Goal: Task Accomplishment & Management: Use online tool/utility

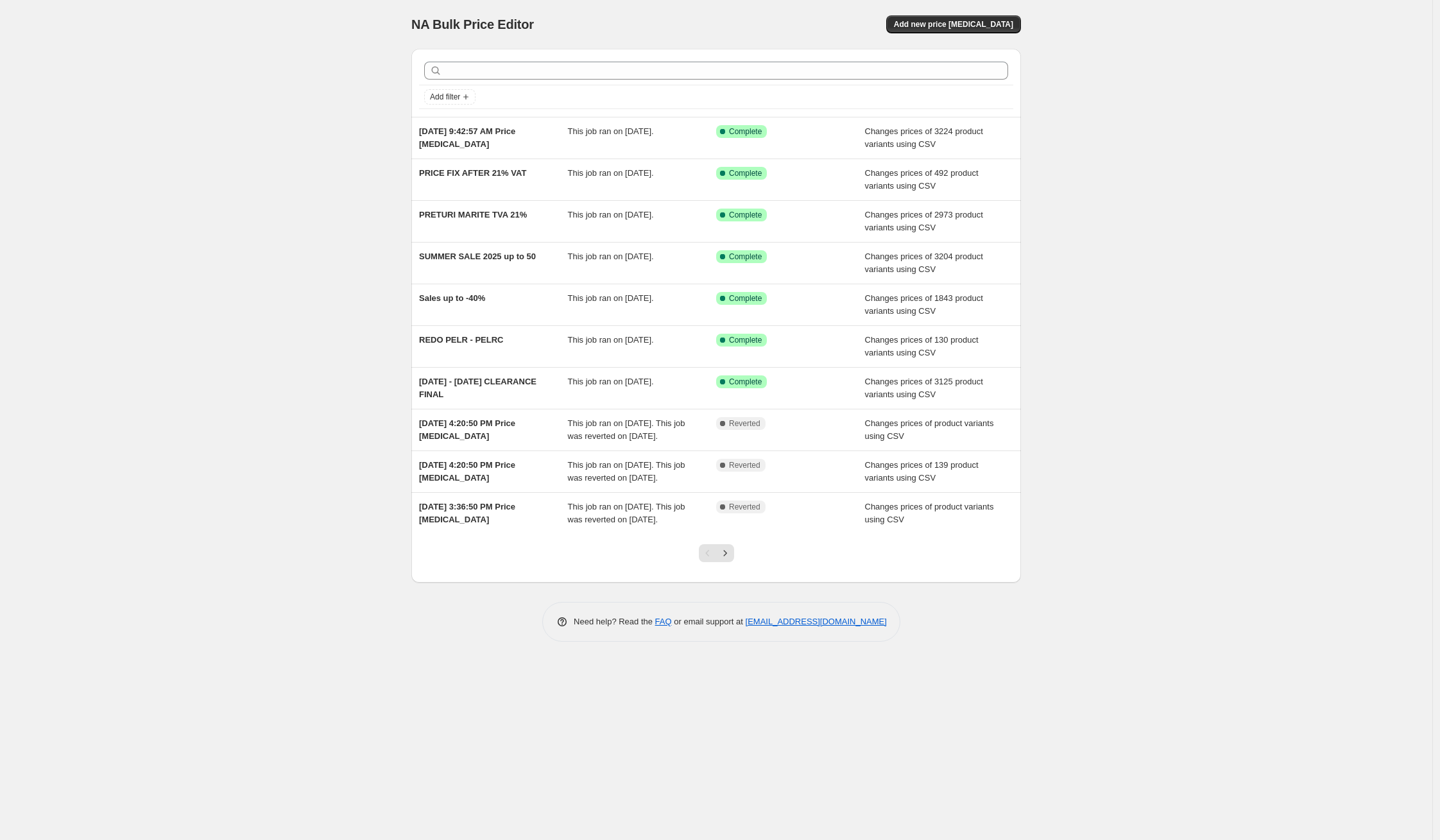
click at [1213, 316] on div "NA Bulk Price Editor. This page is ready NA Bulk Price Editor Add new price [ME…" at bounding box center [716, 420] width 1433 height 840
click at [971, 23] on span "Add new price [MEDICAL_DATA]" at bounding box center [954, 24] width 120 height 10
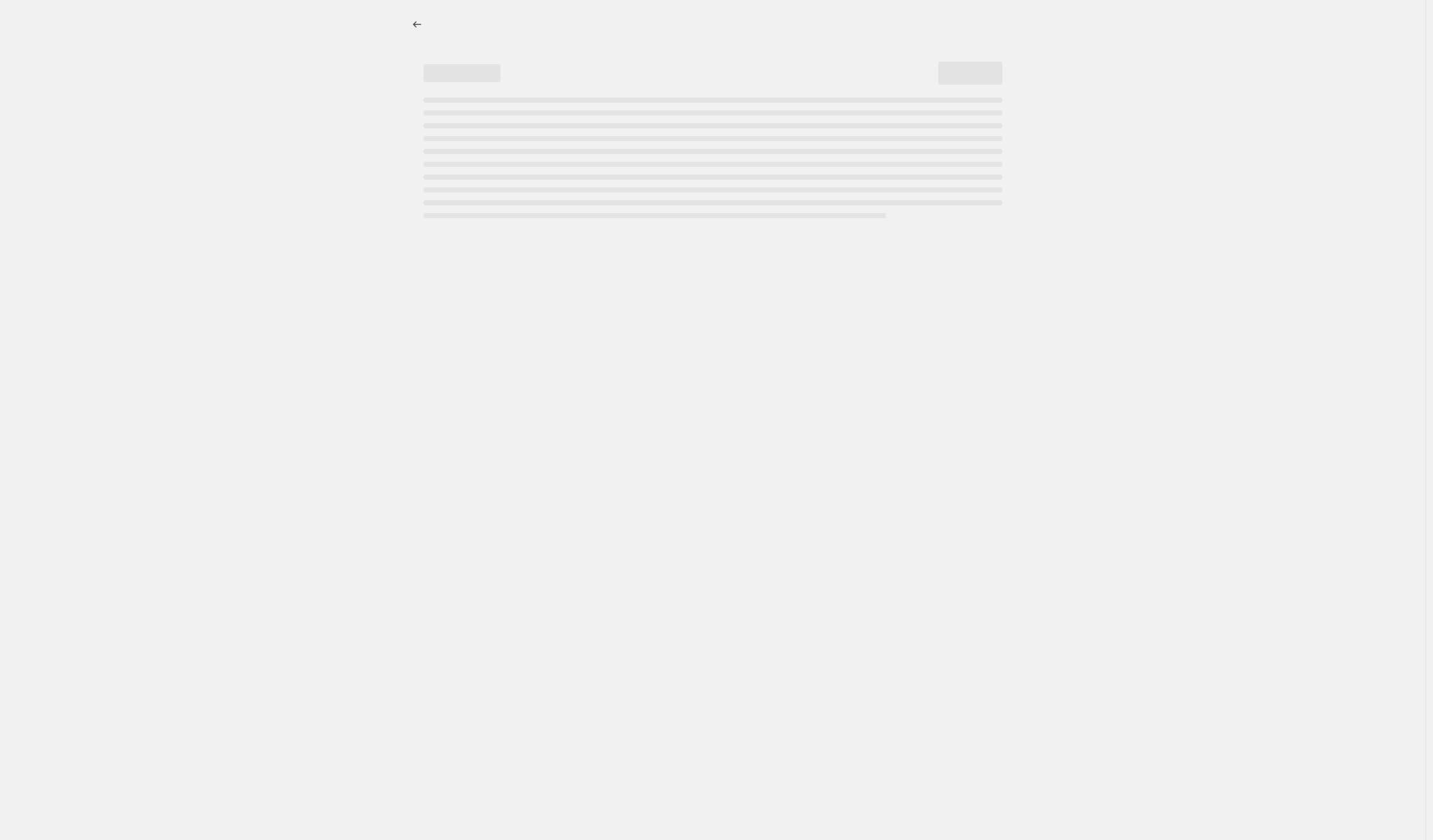
select select "percentage"
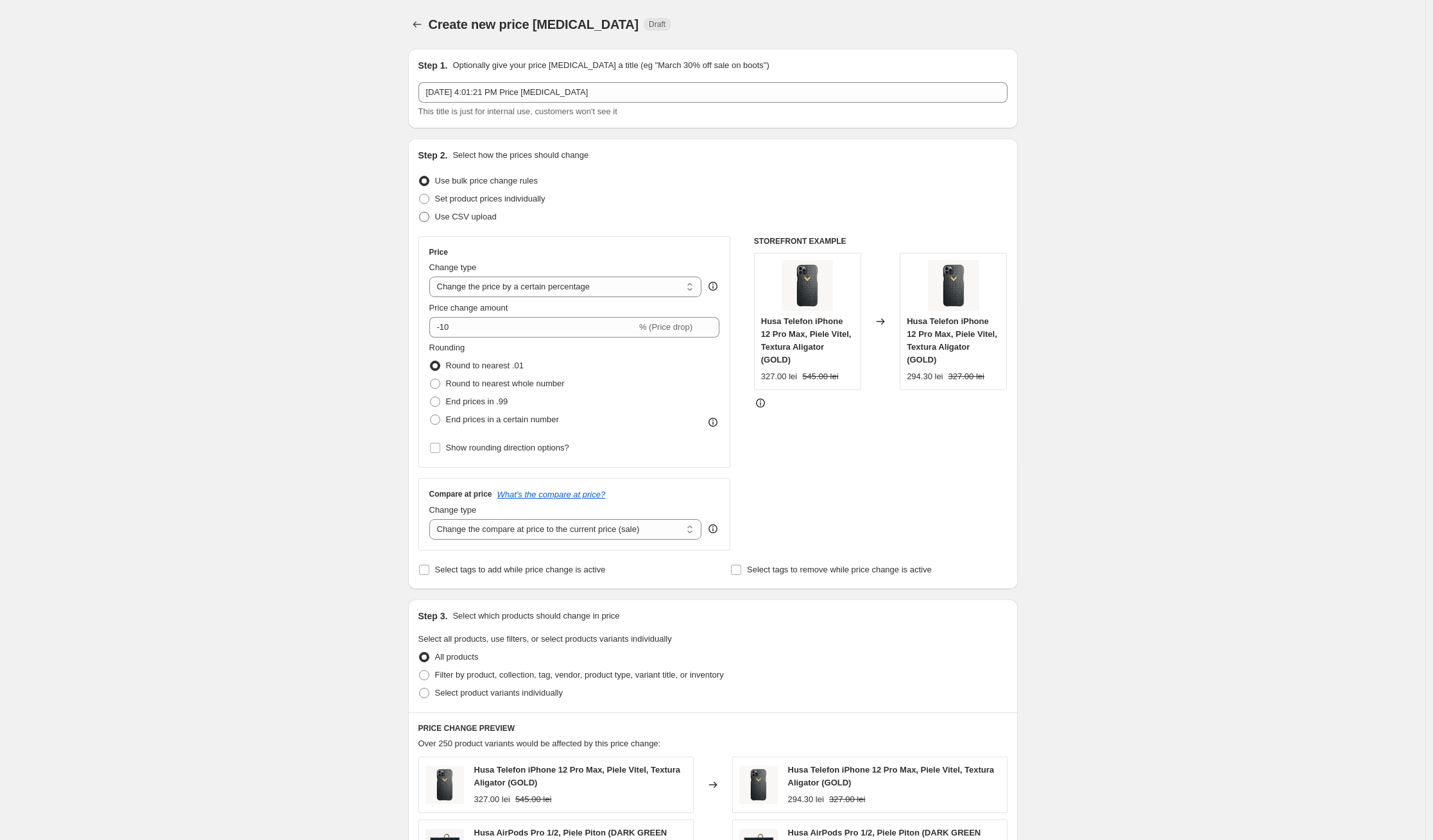
click at [458, 221] on span "Use CSV upload" at bounding box center [465, 217] width 61 height 10
click at [420, 212] on input "Use CSV upload" at bounding box center [419, 212] width 1 height 1
radio input "true"
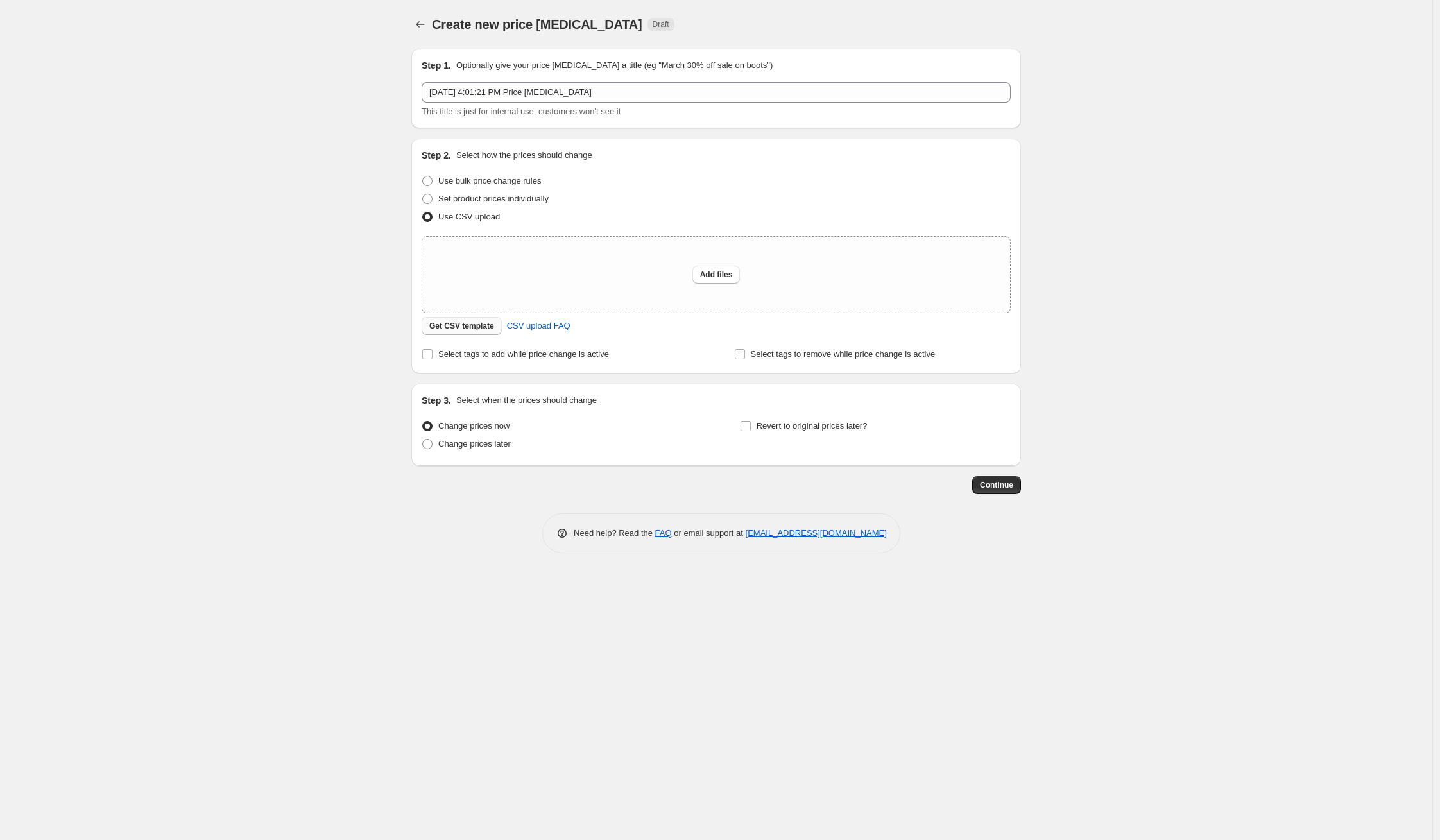
click at [475, 326] on span "Get CSV template" at bounding box center [462, 325] width 65 height 10
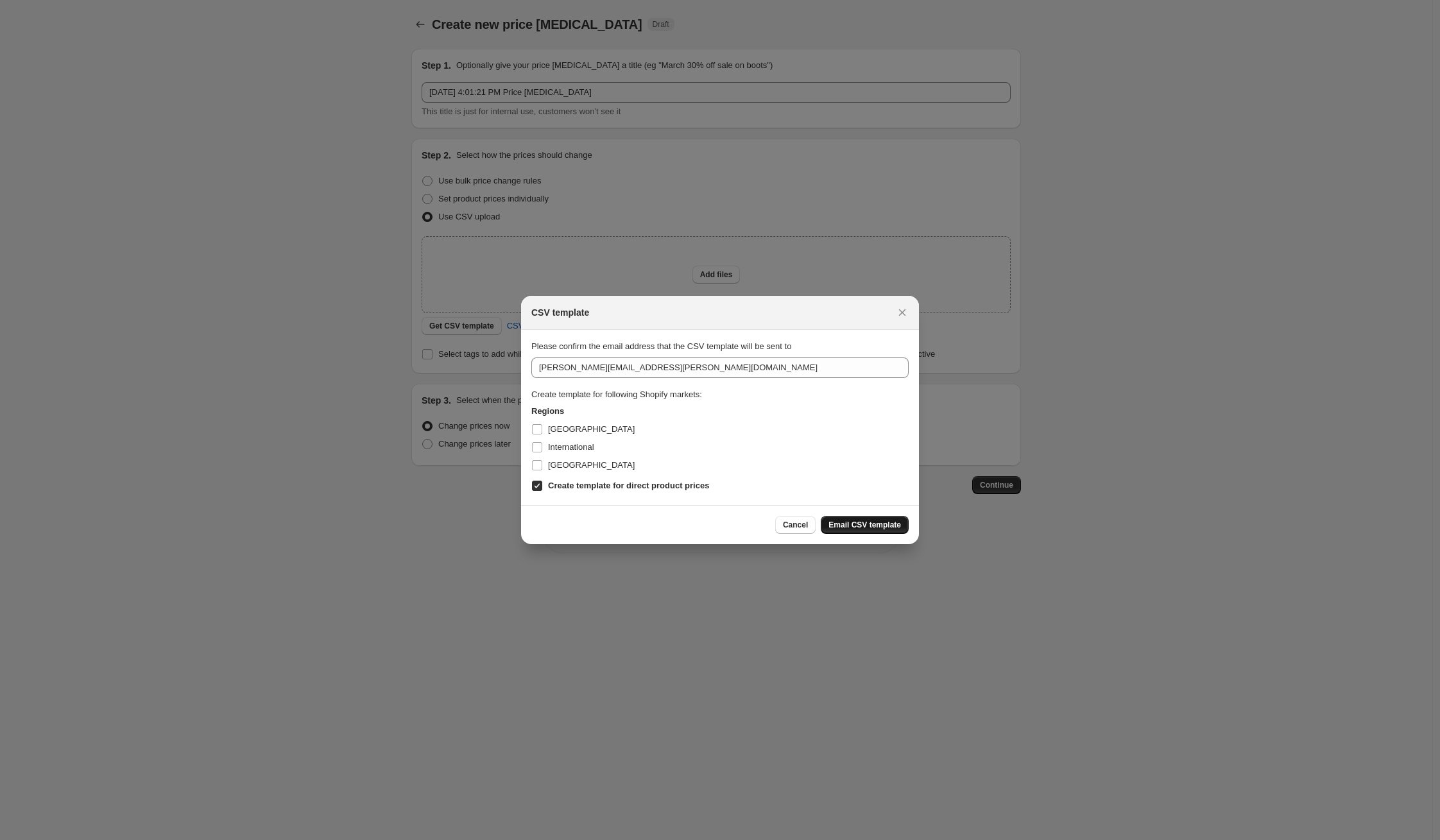
click at [865, 526] on span "Email CSV template" at bounding box center [864, 525] width 72 height 10
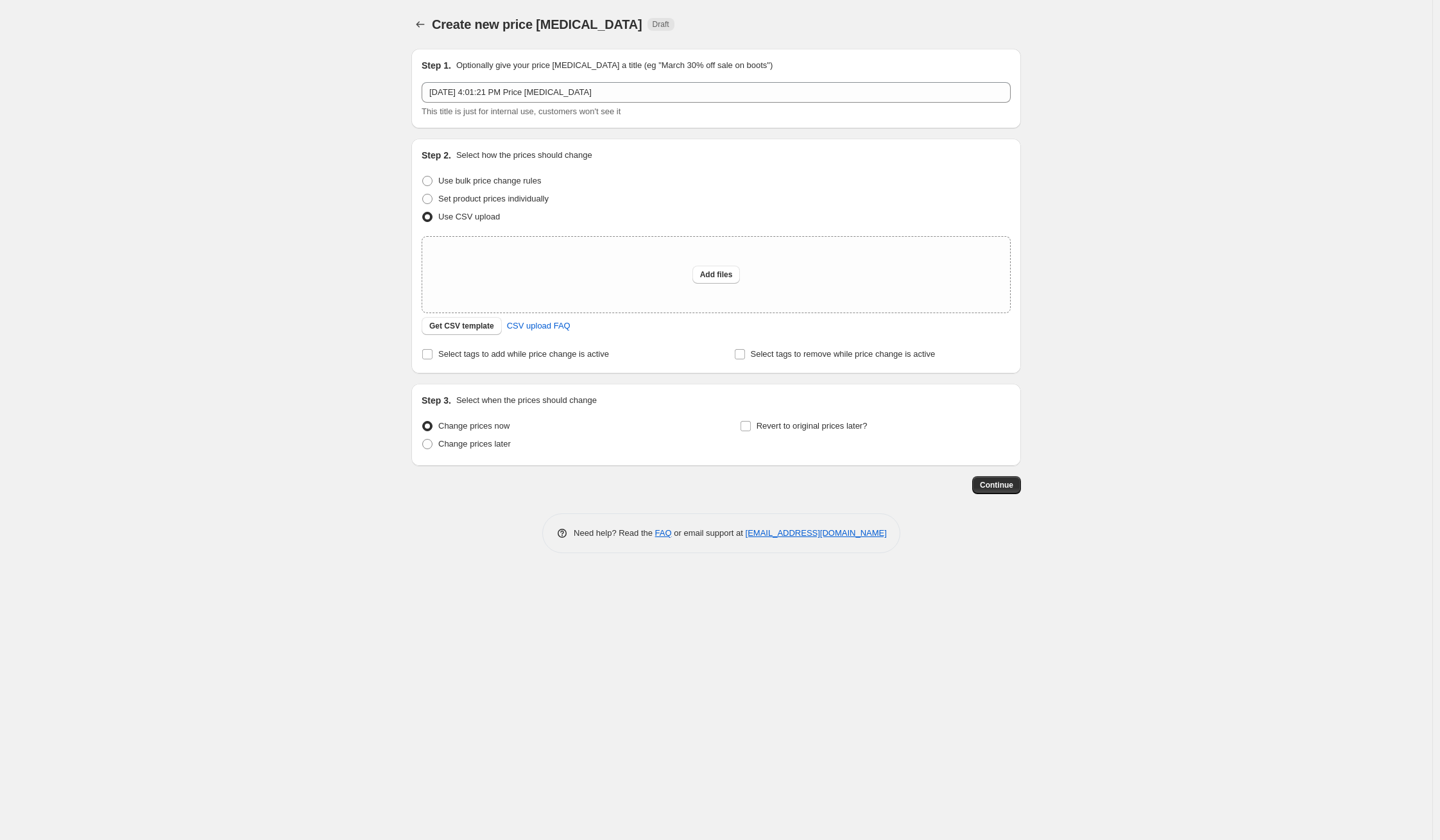
click at [298, 426] on div "Create new price [MEDICAL_DATA]. This page is ready Create new price [MEDICAL_D…" at bounding box center [716, 420] width 1433 height 840
click at [746, 254] on div "Add files" at bounding box center [716, 274] width 588 height 76
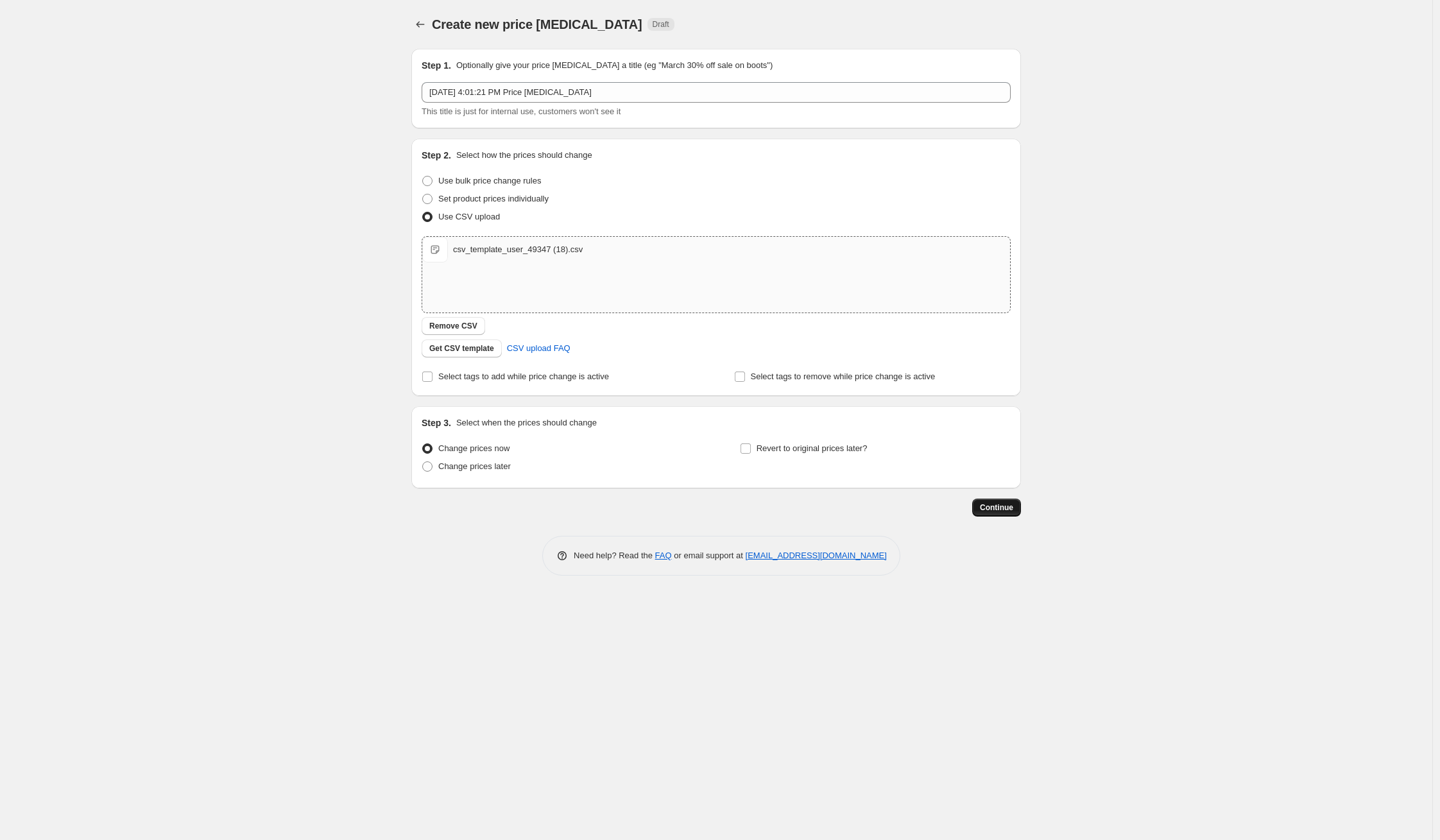
click at [994, 505] on span "Continue" at bounding box center [997, 507] width 34 height 10
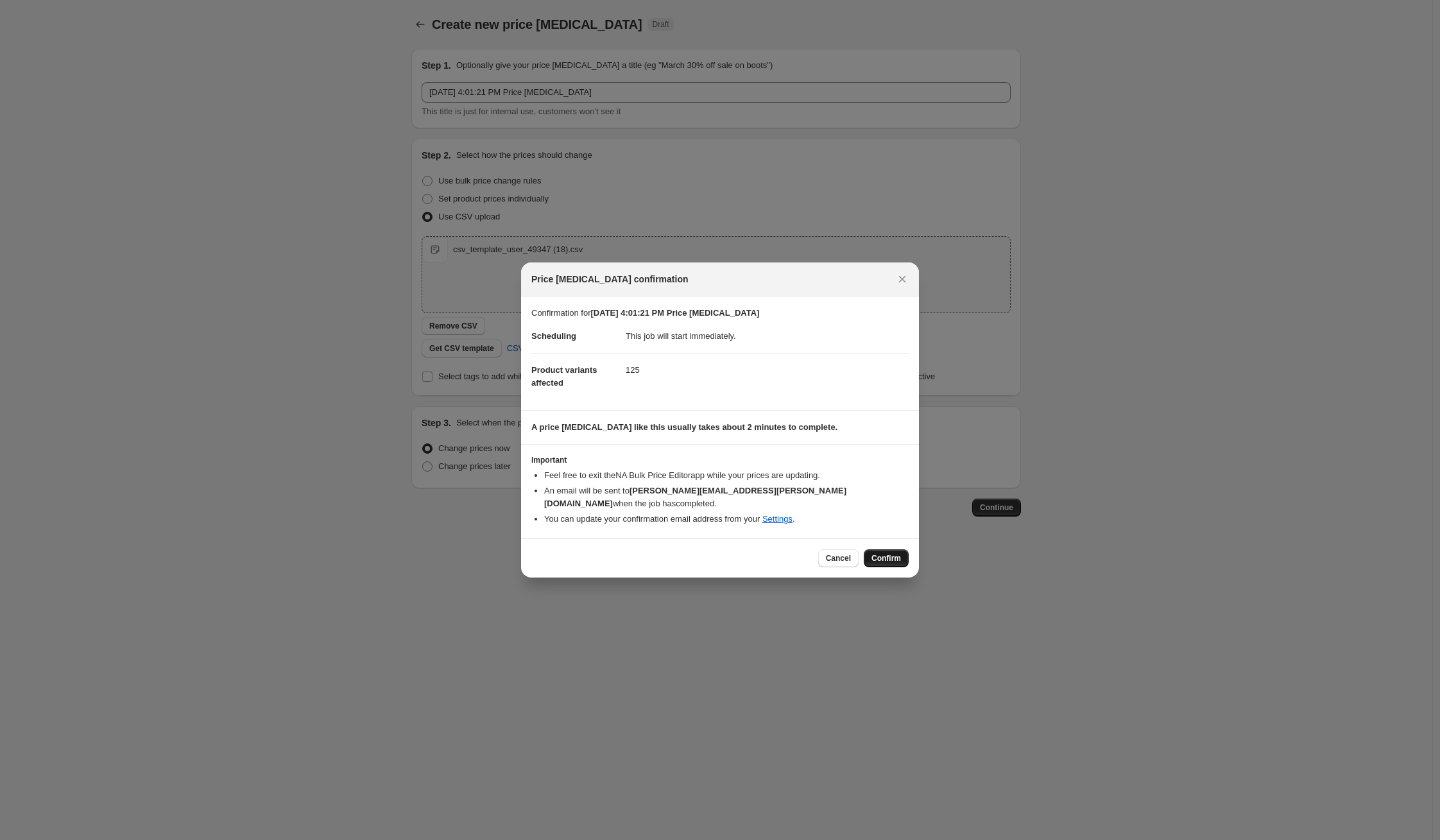
click at [892, 553] on span "Confirm" at bounding box center [886, 558] width 29 height 10
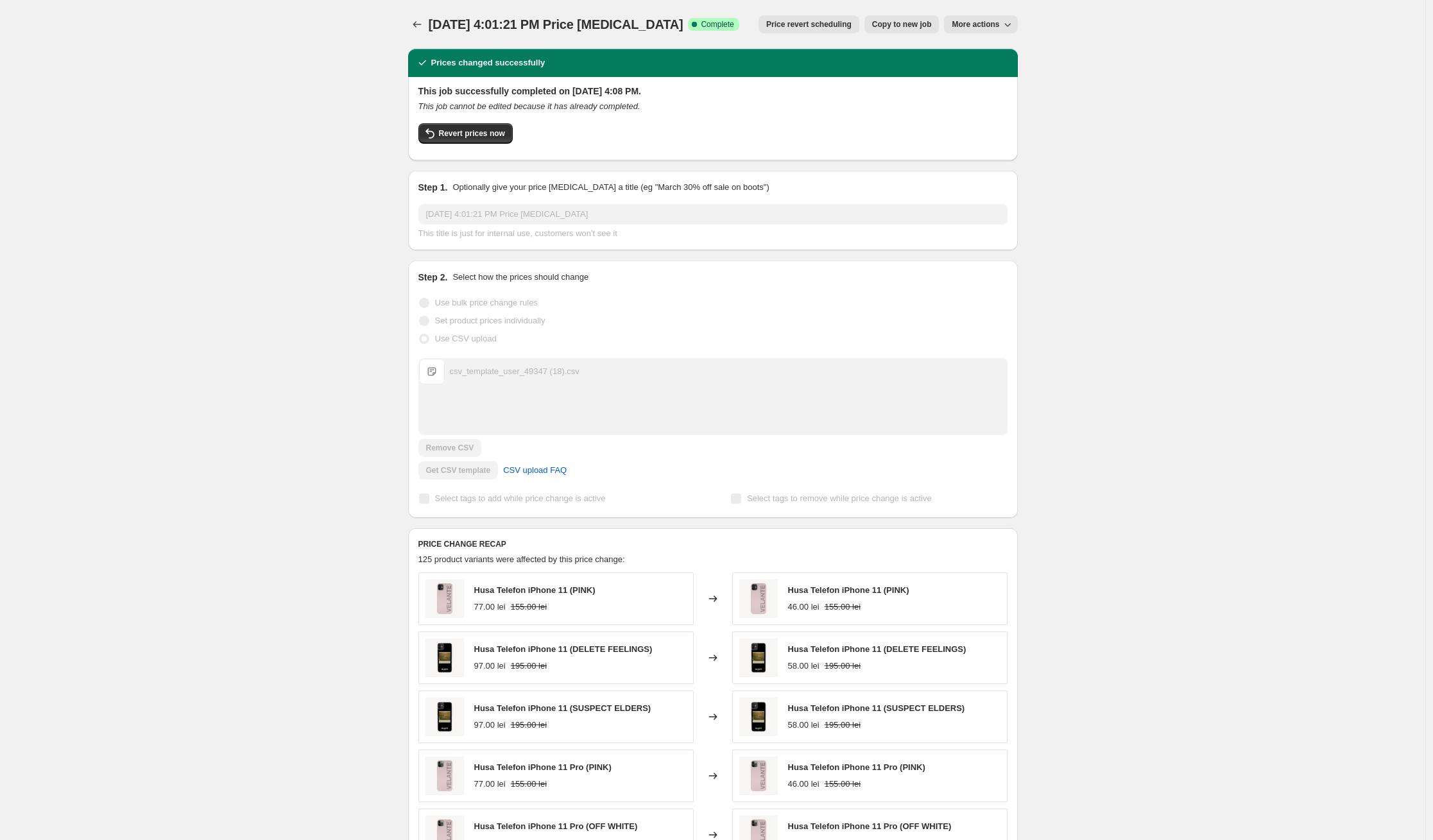
click at [206, 231] on div "[DATE] 4:01:21 PM Price [MEDICAL_DATA]. This page is ready [DATE] 4:01:21 PM Pr…" at bounding box center [712, 535] width 1426 height 1070
click at [218, 80] on div "[DATE] 4:01:21 PM Price [MEDICAL_DATA]. This page is ready [DATE] 4:01:21 PM Pr…" at bounding box center [712, 535] width 1426 height 1070
click at [243, 158] on div "[DATE] 4:01:21 PM Price [MEDICAL_DATA]. This page is ready [DATE] 4:01:21 PM Pr…" at bounding box center [712, 535] width 1426 height 1070
